Goal: Complete application form

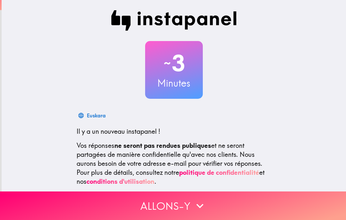
click at [206, 196] on button "Allons-y" at bounding box center [173, 205] width 346 height 28
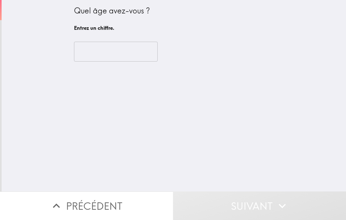
click at [140, 55] on input "number" at bounding box center [116, 52] width 84 height 20
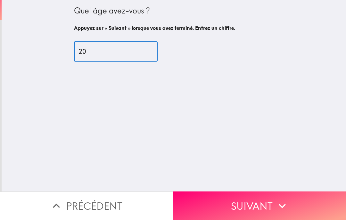
type input "20"
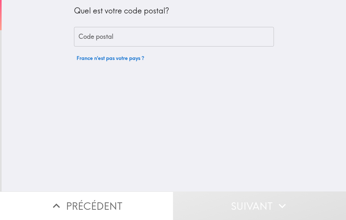
click at [193, 36] on input "Code postal" at bounding box center [174, 37] width 200 height 20
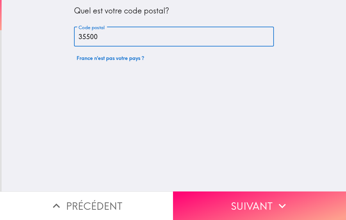
type input "35500"
click at [239, 201] on button "Suivant" at bounding box center [259, 205] width 173 height 28
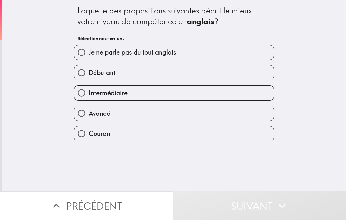
click at [195, 70] on label "Débutant" at bounding box center [173, 72] width 199 height 14
click at [89, 70] on input "Débutant" at bounding box center [81, 72] width 14 height 14
radio input "true"
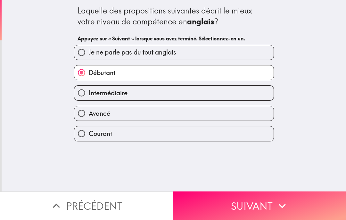
click at [229, 205] on button "Suivant" at bounding box center [259, 205] width 173 height 28
